Goal: Transaction & Acquisition: Purchase product/service

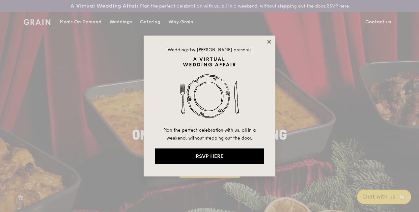
click at [269, 42] on icon at bounding box center [269, 42] width 4 height 4
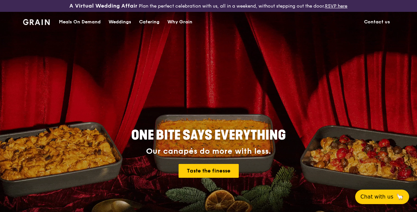
click at [72, 26] on div "Meals On Demand" at bounding box center [80, 22] width 42 height 20
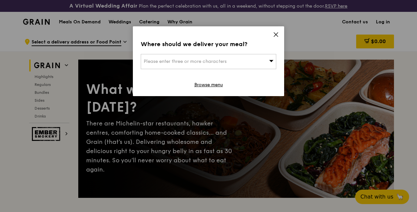
click at [275, 33] on icon at bounding box center [276, 35] width 4 height 4
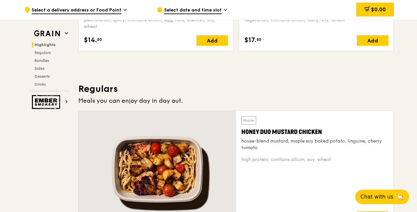
scroll to position [395, 0]
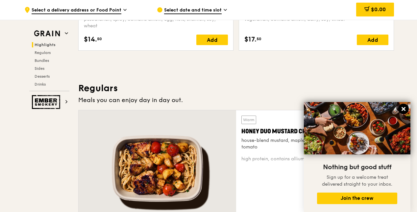
click at [404, 107] on icon at bounding box center [404, 109] width 6 height 6
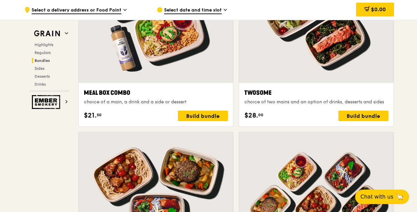
scroll to position [1020, 0]
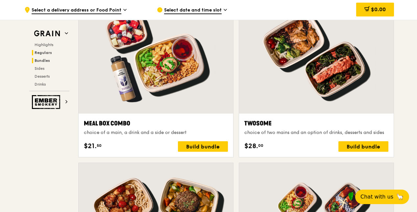
click at [43, 52] on span "Regulars" at bounding box center [43, 52] width 17 height 5
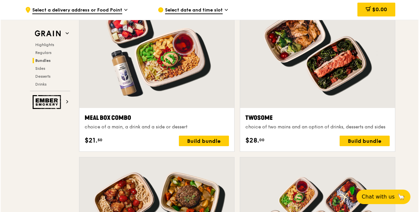
scroll to position [1015, 0]
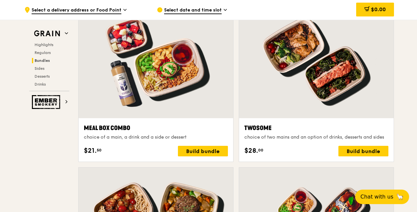
click at [156, 80] on div at bounding box center [156, 61] width 155 height 114
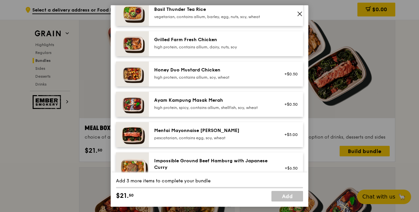
scroll to position [132, 0]
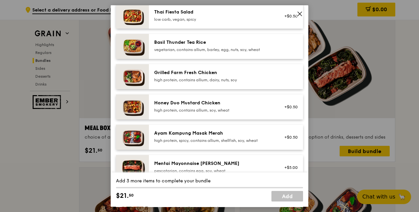
click at [132, 77] on img at bounding box center [132, 76] width 33 height 25
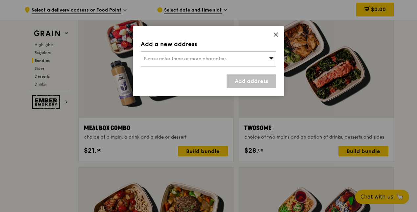
click at [272, 35] on div "Add a new address Please enter three or more characters Add address" at bounding box center [208, 61] width 151 height 70
click at [274, 35] on icon at bounding box center [276, 35] width 6 height 6
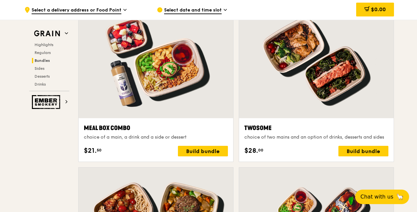
click at [190, 141] on div "choice of a main, a drink and a side or dessert" at bounding box center [156, 137] width 144 height 7
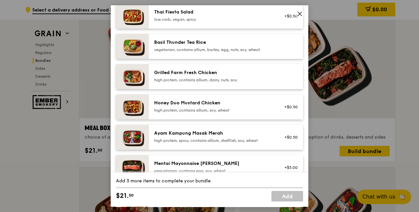
click at [218, 104] on div "Honey Duo Mustard Chicken" at bounding box center [213, 103] width 118 height 7
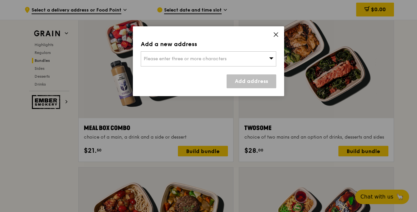
click at [279, 38] on div "Add a new address Please enter three or more characters Add address" at bounding box center [208, 61] width 151 height 70
click at [275, 32] on icon at bounding box center [276, 35] width 6 height 6
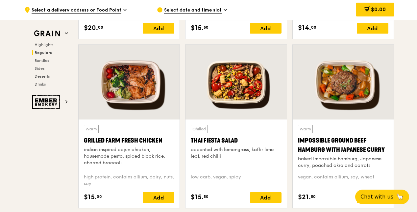
scroll to position [752, 0]
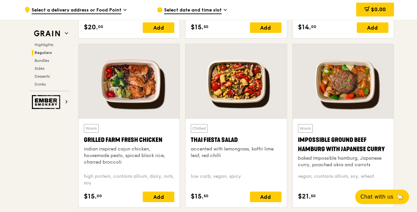
click at [138, 94] on div at bounding box center [129, 81] width 101 height 75
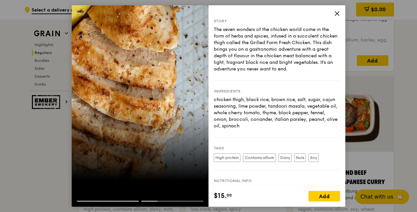
scroll to position [0, 0]
click at [336, 12] on icon at bounding box center [337, 14] width 4 height 4
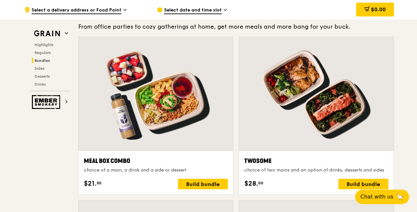
scroll to position [950, 0]
